Goal: Task Accomplishment & Management: Manage account settings

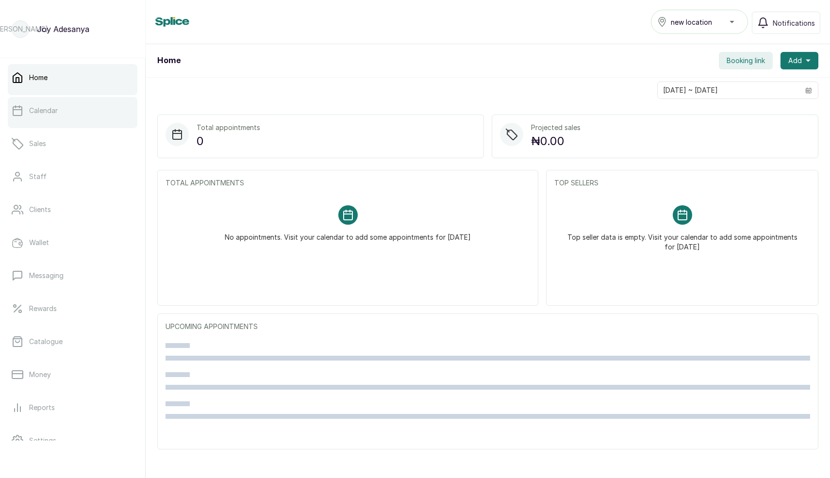
click at [38, 120] on link "Calendar" at bounding box center [73, 110] width 130 height 27
click at [58, 114] on link "Calendar" at bounding box center [73, 110] width 130 height 27
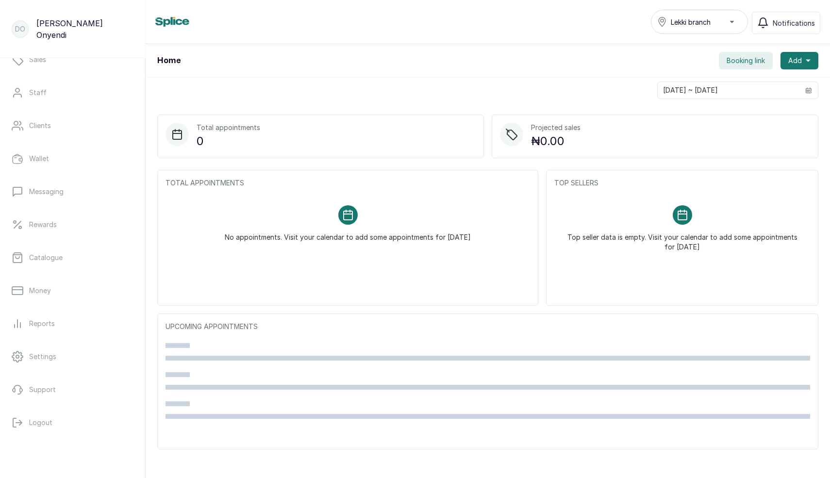
scroll to position [85, 0]
click at [40, 281] on link "Money" at bounding box center [73, 289] width 130 height 27
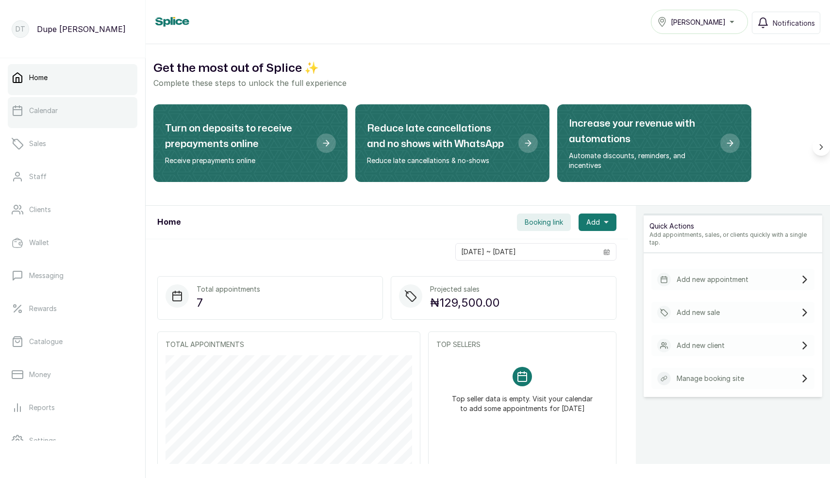
click at [29, 114] on p "Calendar" at bounding box center [43, 111] width 29 height 10
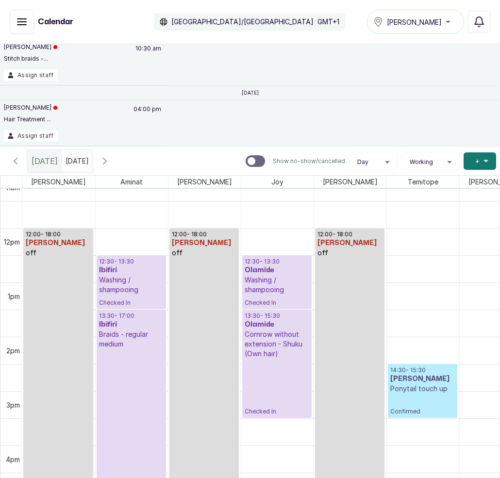
scroll to position [612, 0]
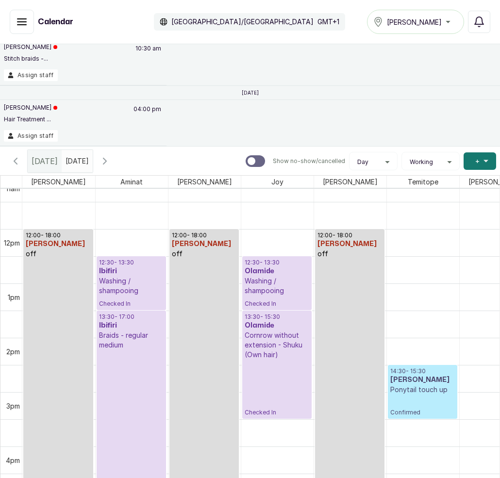
click at [140, 385] on p "Checked In" at bounding box center [131, 424] width 65 height 148
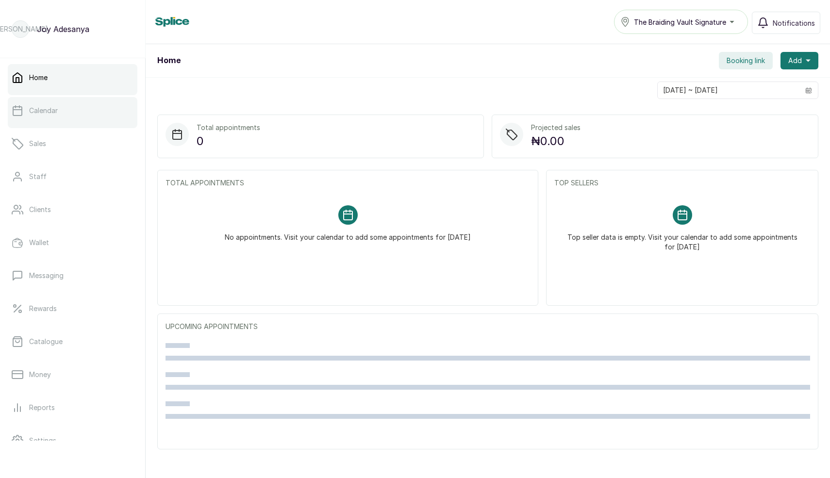
click at [55, 110] on p "Calendar" at bounding box center [43, 111] width 29 height 10
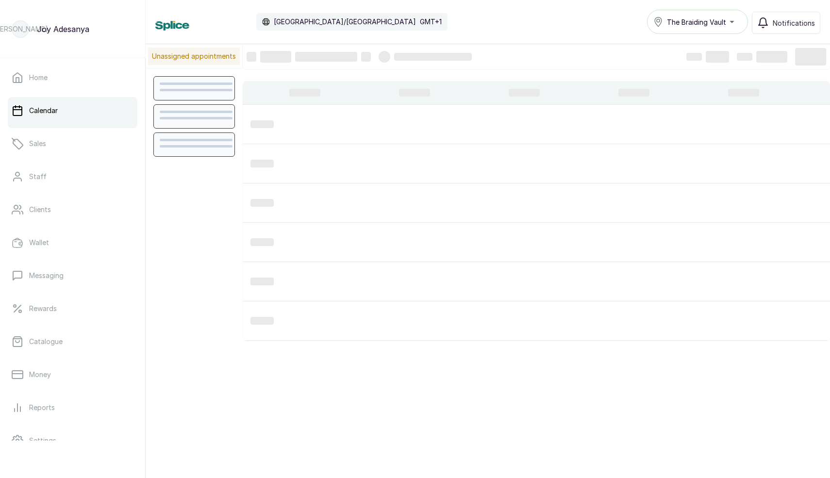
scroll to position [327, 0]
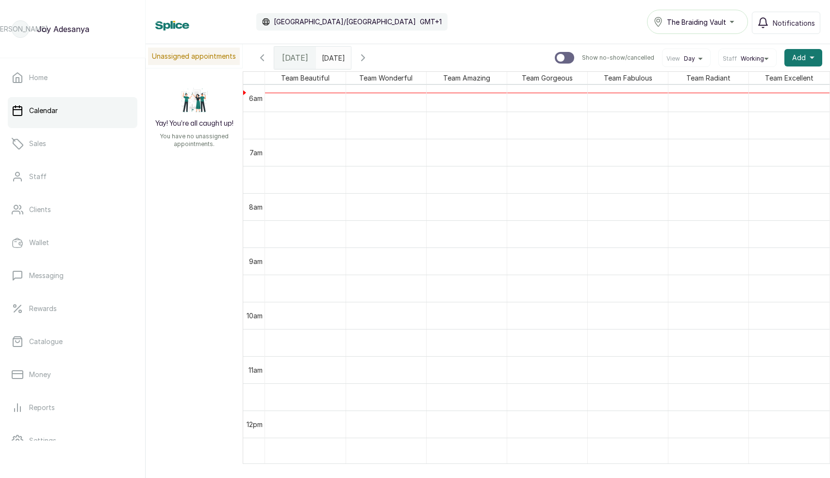
type input "dd/MM/yyyy"
click at [331, 59] on input "dd/MM/yyyy" at bounding box center [324, 55] width 16 height 17
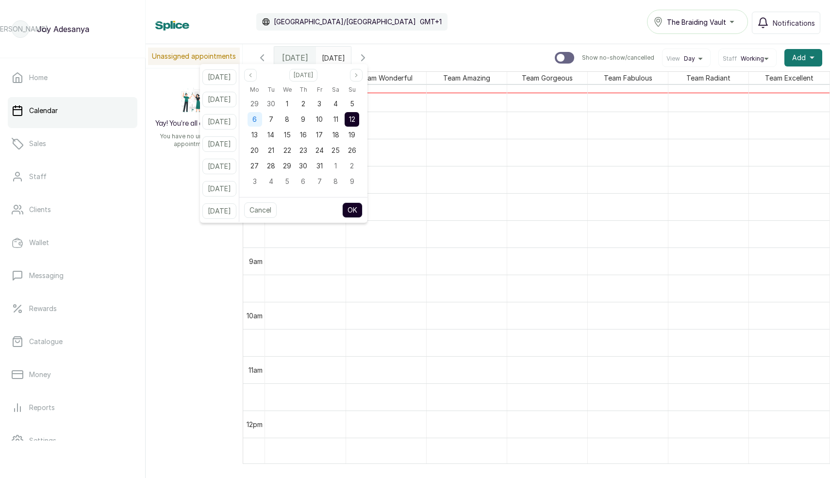
click at [257, 118] on span "6" at bounding box center [254, 119] width 4 height 8
click at [363, 210] on button "OK" at bounding box center [352, 210] width 20 height 16
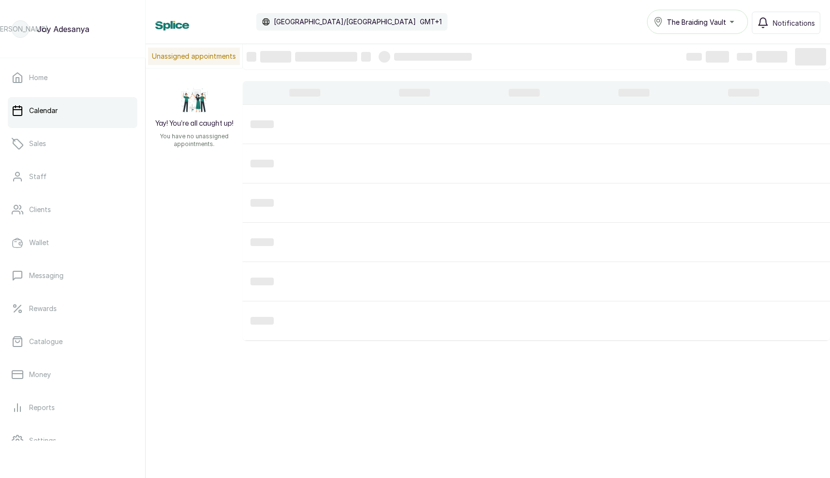
type input "06/10/2025"
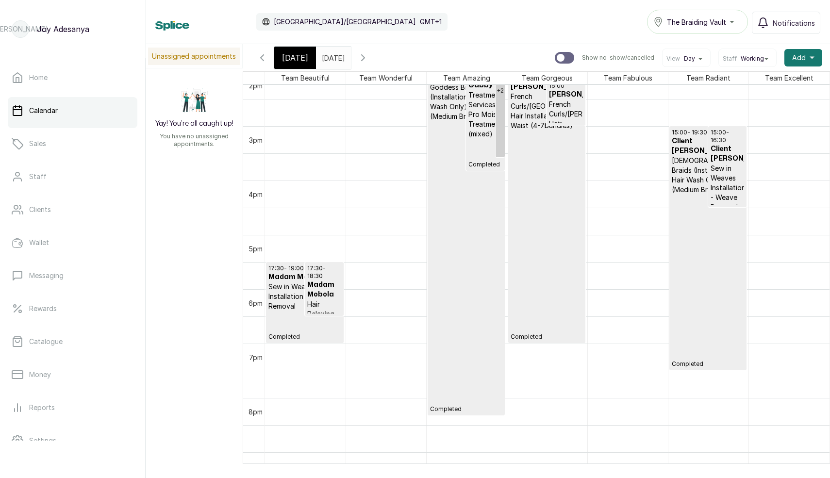
scroll to position [714, 0]
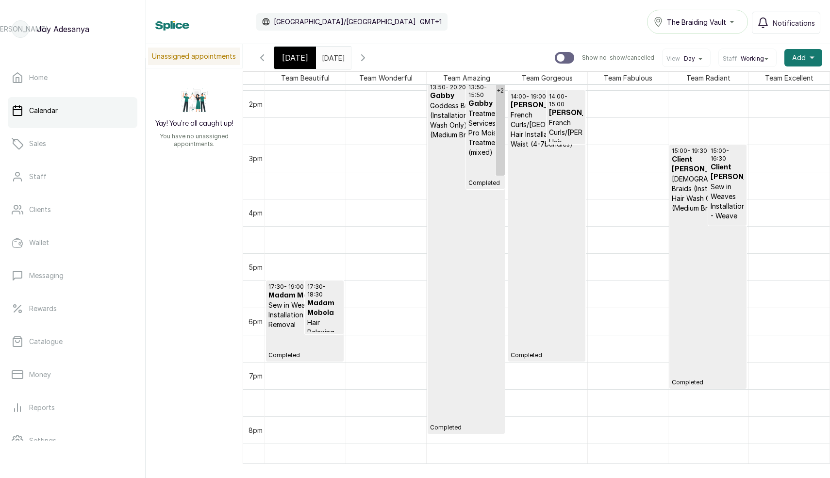
click at [713, 312] on p "Completed" at bounding box center [708, 299] width 72 height 173
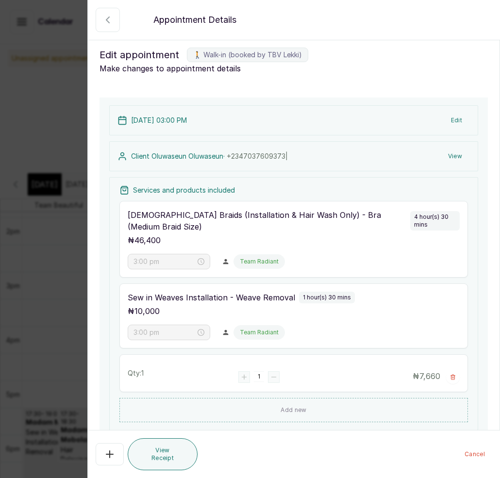
click at [112, 22] on icon "button" at bounding box center [108, 20] width 12 height 12
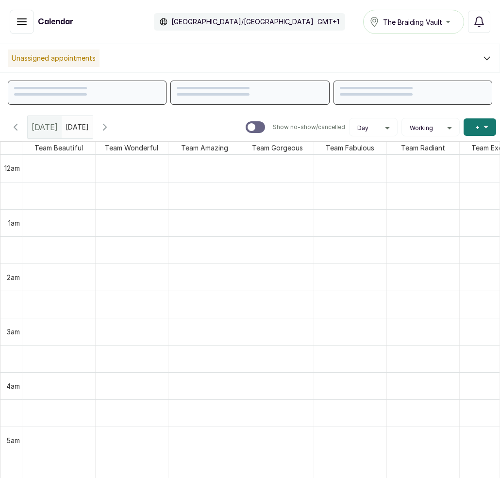
scroll to position [327, 0]
type input "dd/MM/yyyy"
click at [74, 127] on input "dd/MM/yyyy" at bounding box center [68, 124] width 12 height 17
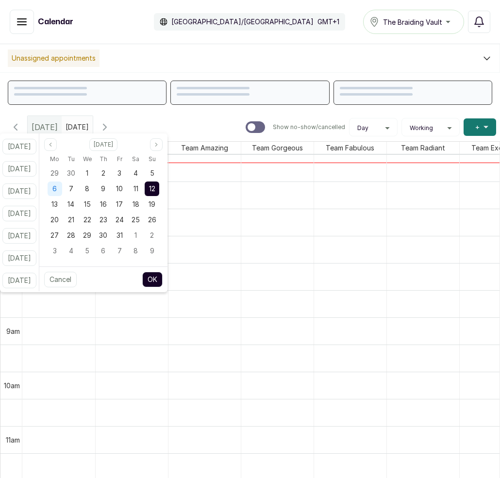
click at [62, 187] on div "6" at bounding box center [55, 189] width 15 height 15
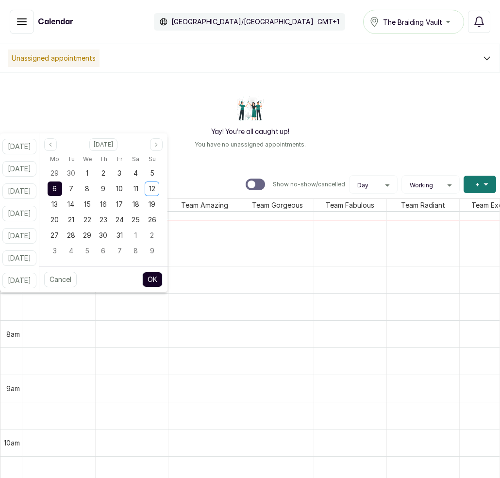
click at [163, 280] on button "OK" at bounding box center [152, 280] width 20 height 16
type input "06/10/2025"
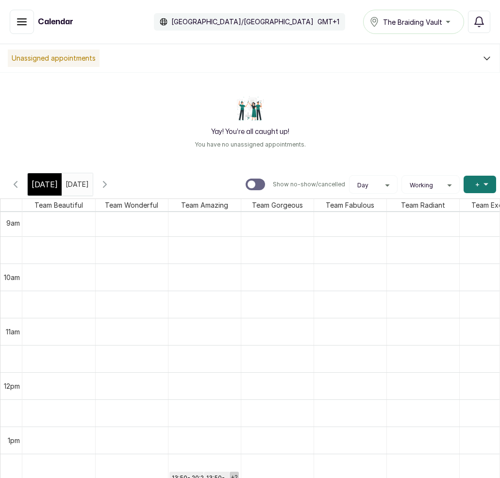
scroll to position [0, 0]
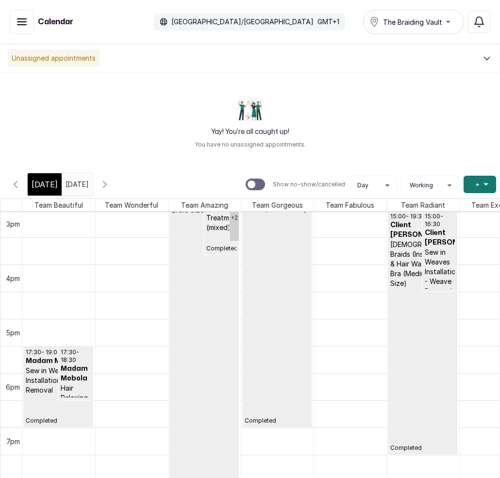
click at [411, 324] on p "Completed" at bounding box center [422, 370] width 65 height 164
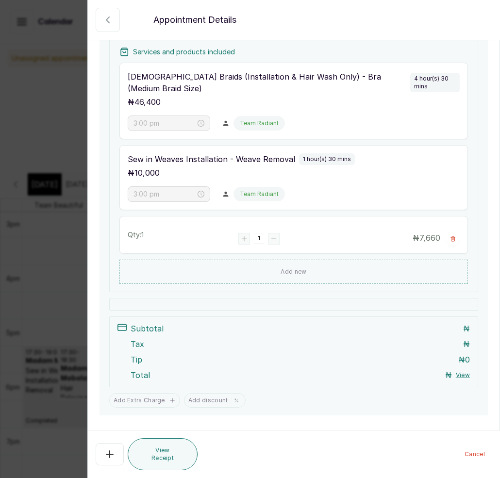
scroll to position [138, 0]
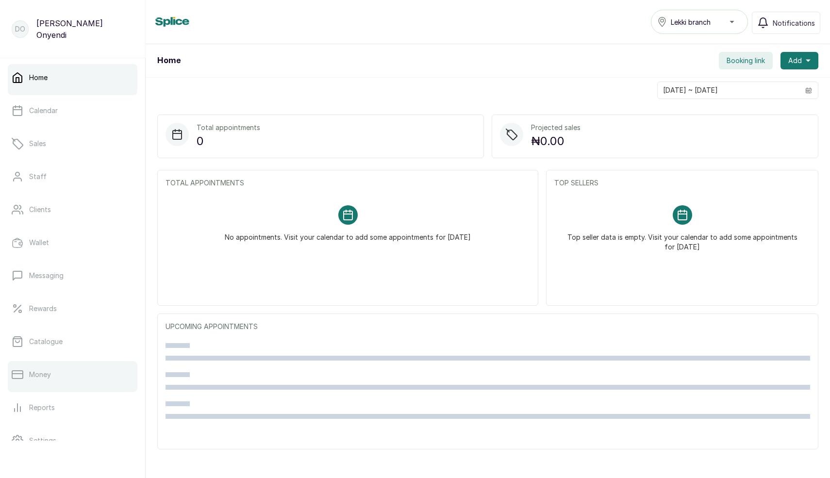
click at [46, 367] on link "Money" at bounding box center [73, 374] width 130 height 27
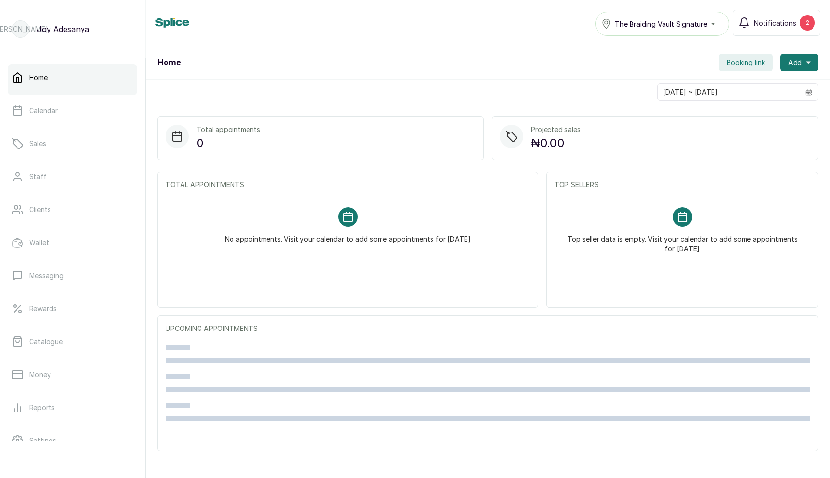
click at [694, 23] on span "The Braiding Vault Signature" at bounding box center [661, 24] width 92 height 10
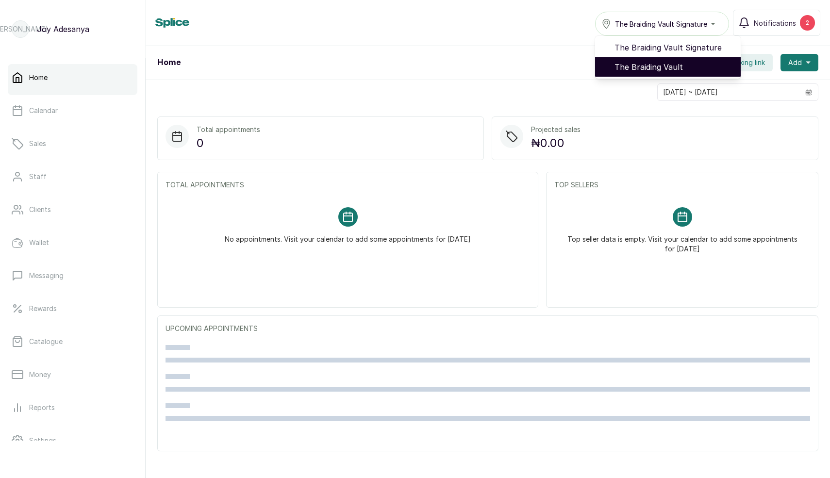
click at [667, 71] on span "The Braiding Vault" at bounding box center [673, 67] width 118 height 12
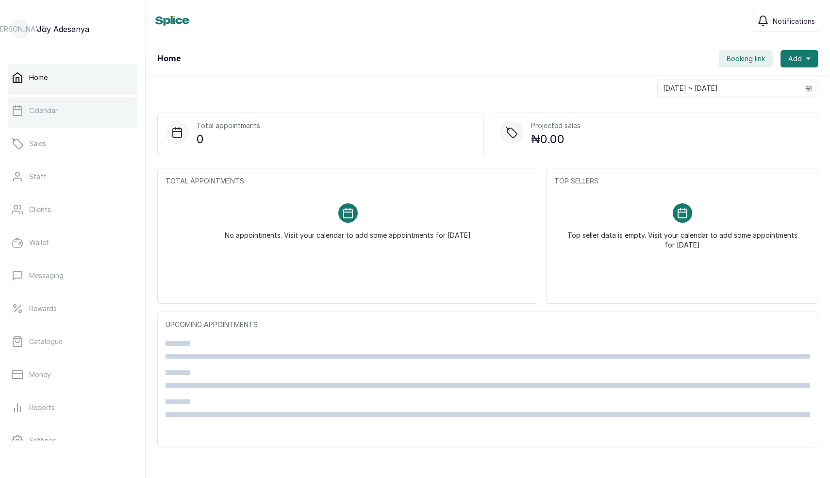
click at [44, 105] on link "Calendar" at bounding box center [73, 110] width 130 height 27
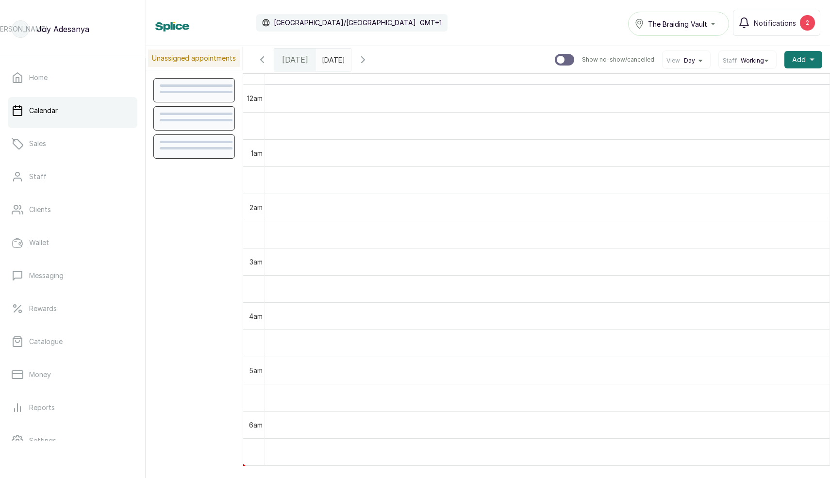
scroll to position [327, 0]
type input "dd/MM/yyyy"
click at [332, 58] on input "dd/MM/yyyy" at bounding box center [324, 57] width 16 height 17
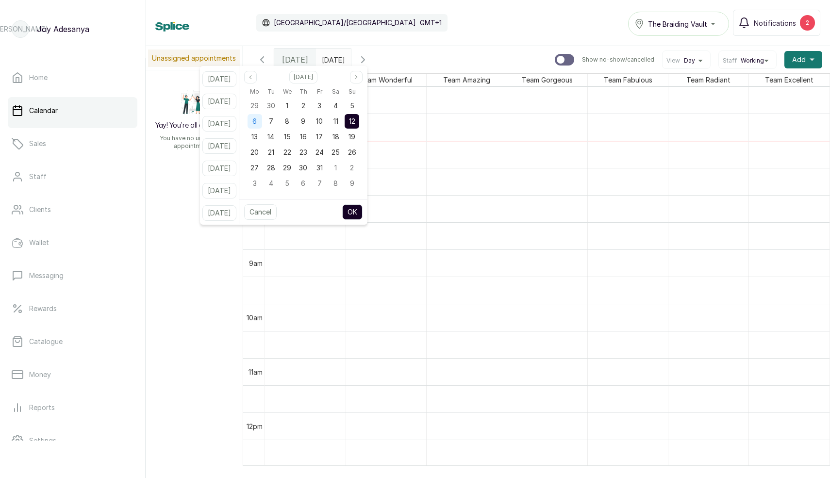
click at [257, 121] on span "6" at bounding box center [254, 121] width 4 height 8
click at [363, 211] on button "OK" at bounding box center [352, 212] width 20 height 16
type input "[DATE]"
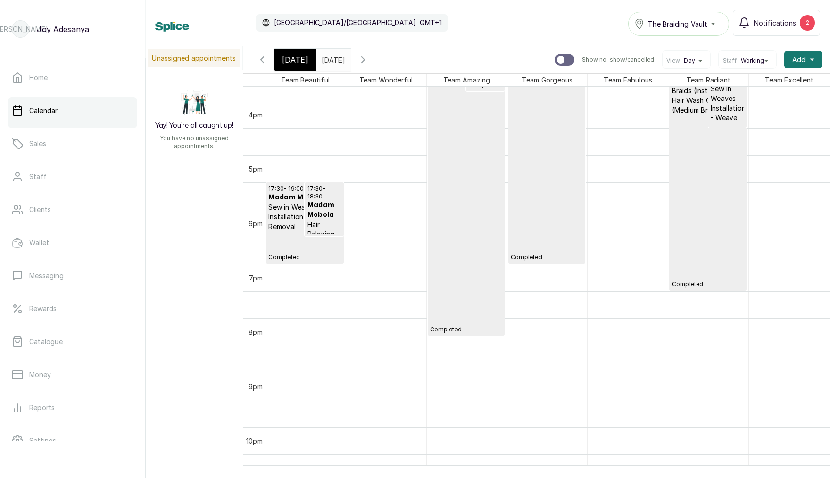
scroll to position [804, 0]
